Goal: Task Accomplishment & Management: Manage account settings

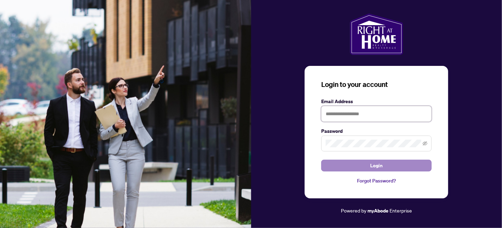
type input "**********"
click at [374, 163] on span "Login" at bounding box center [376, 165] width 12 height 11
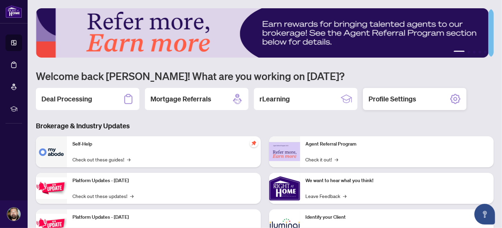
click at [401, 95] on h2 "Profile Settings" at bounding box center [392, 99] width 48 height 10
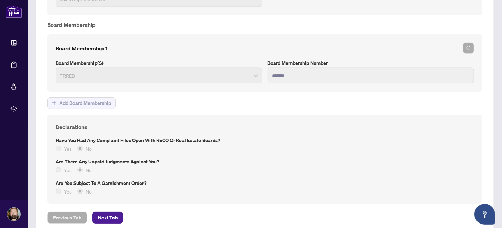
scroll to position [549, 0]
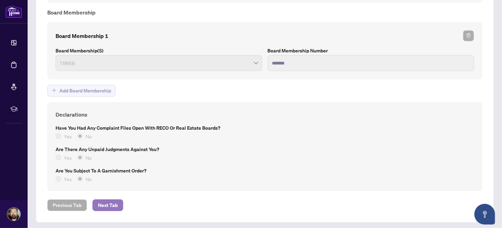
click at [110, 200] on span "Next Tab" at bounding box center [108, 205] width 20 height 11
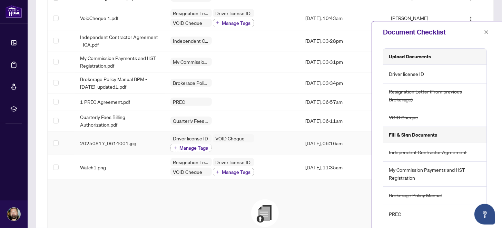
click at [191, 146] on span "Manage Tags" at bounding box center [194, 148] width 29 height 5
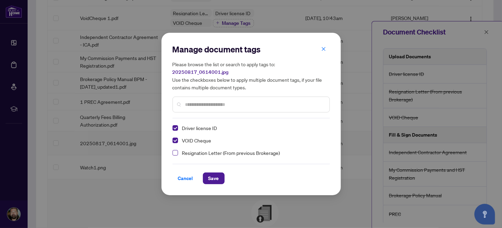
click at [175, 152] on span "Select Resignation Letter (From previous Brokerage)" at bounding box center [175, 153] width 6 height 6
click at [212, 178] on span "Save" at bounding box center [213, 178] width 11 height 11
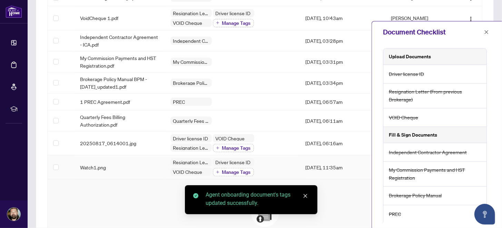
click at [232, 170] on span "Manage Tags" at bounding box center [236, 172] width 29 height 5
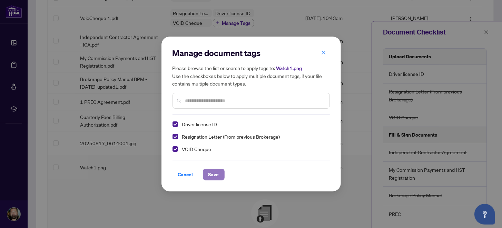
click at [210, 172] on span "Save" at bounding box center [213, 174] width 11 height 11
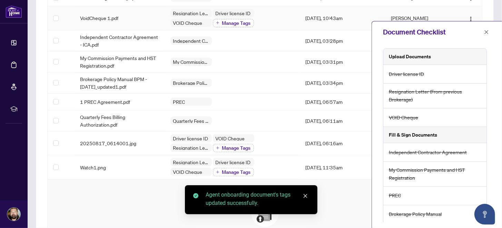
click at [234, 21] on span "Manage Tags" at bounding box center [236, 23] width 29 height 5
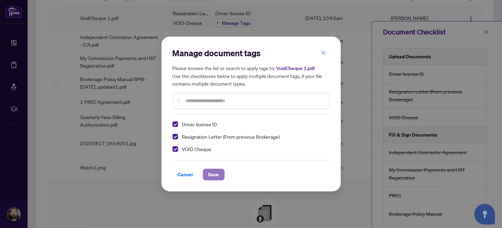
click at [212, 171] on span "Save" at bounding box center [213, 174] width 11 height 11
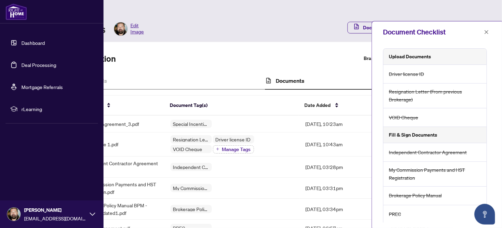
click at [11, 208] on span at bounding box center [14, 214] width 14 height 14
click at [29, 175] on span "Logout" at bounding box center [28, 173] width 16 height 11
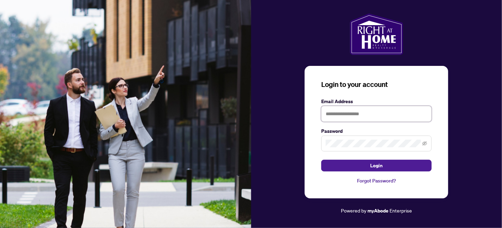
type input "**********"
